Goal: Information Seeking & Learning: Learn about a topic

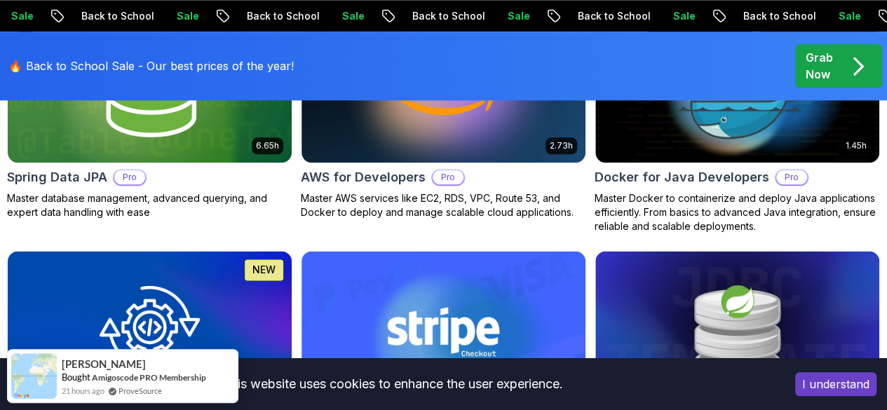
scroll to position [788, 0]
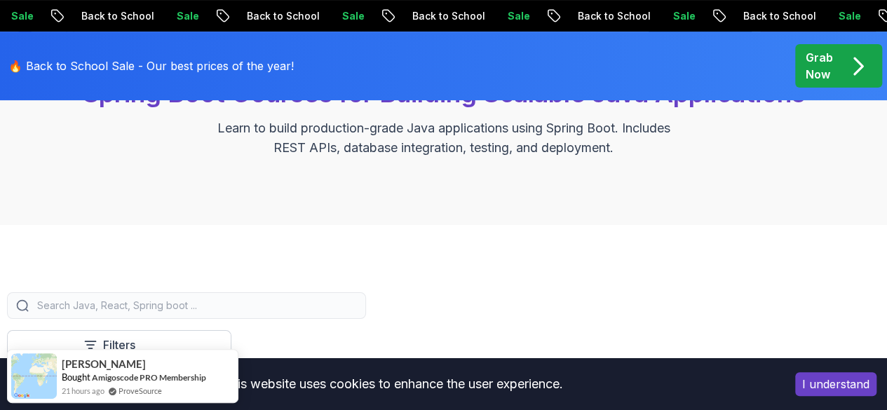
scroll to position [0, 0]
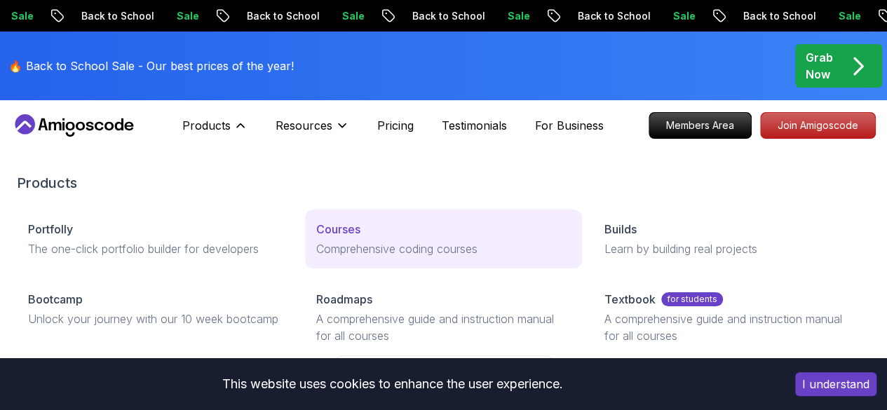
click at [316, 257] on p "Comprehensive coding courses" at bounding box center [443, 249] width 255 height 17
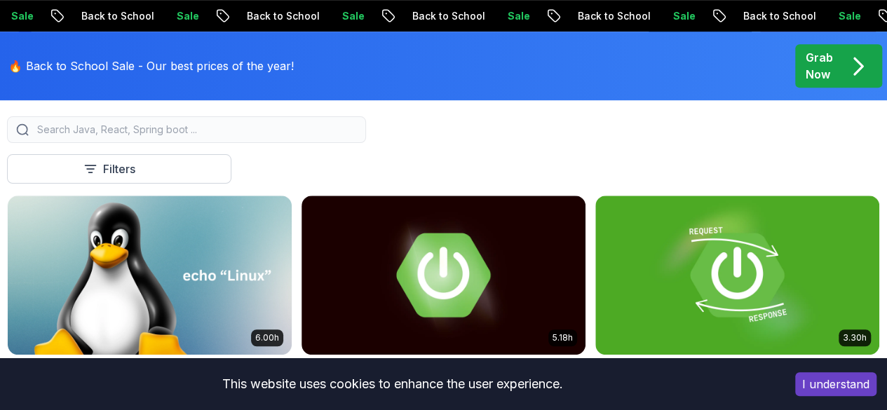
scroll to position [361, 0]
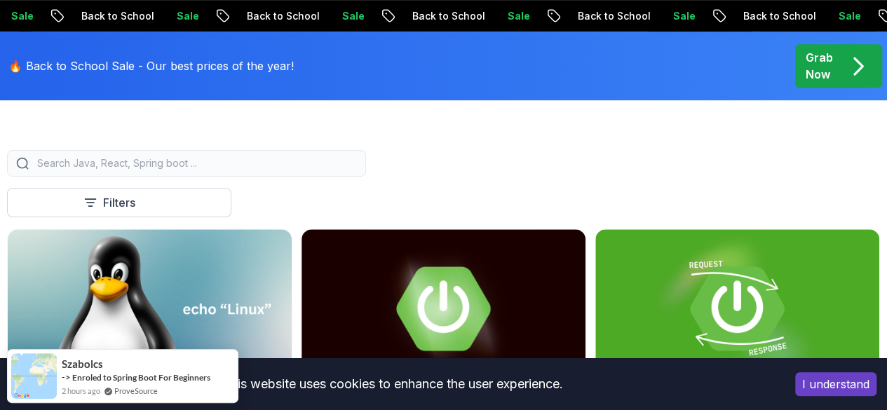
click at [366, 163] on div at bounding box center [186, 163] width 359 height 27
click at [357, 170] on input "search" at bounding box center [195, 163] width 323 height 14
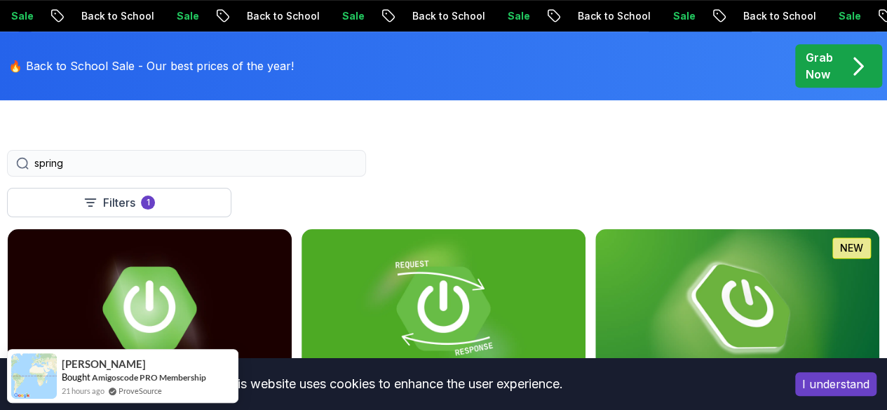
type input "spring"
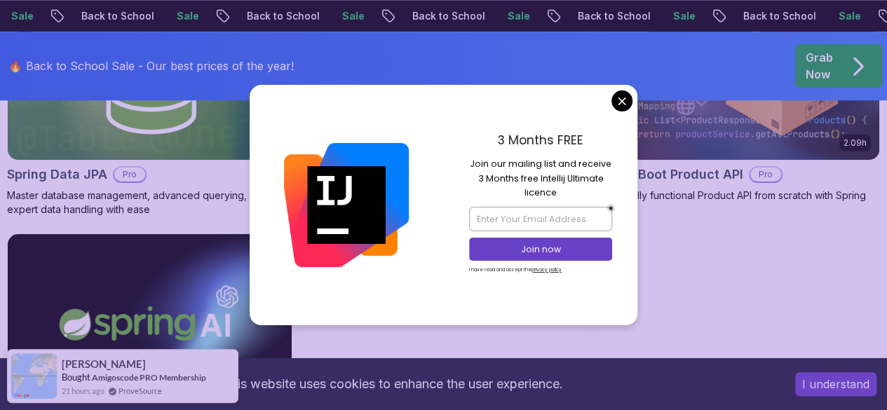
scroll to position [838, 0]
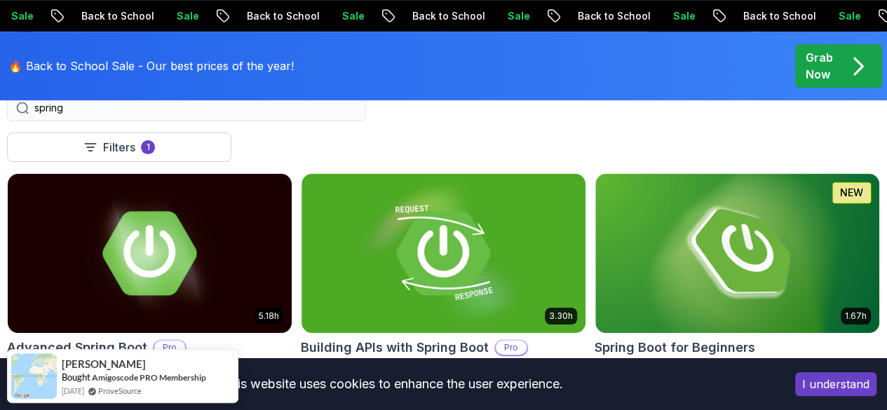
scroll to position [424, 0]
